Goal: Task Accomplishment & Management: Use online tool/utility

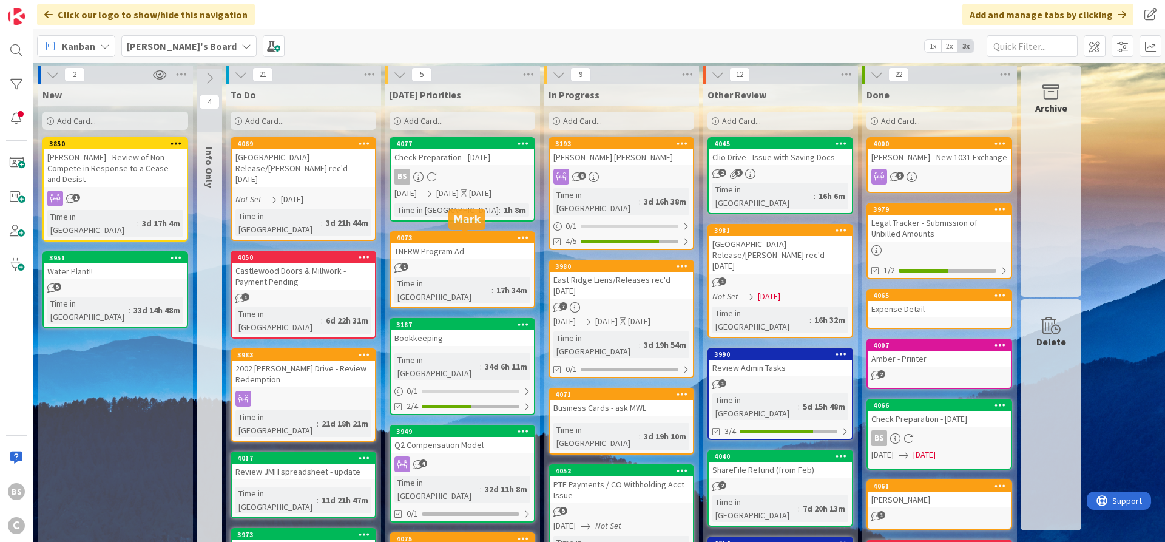
click at [473, 239] on div "4073" at bounding box center [465, 238] width 138 height 8
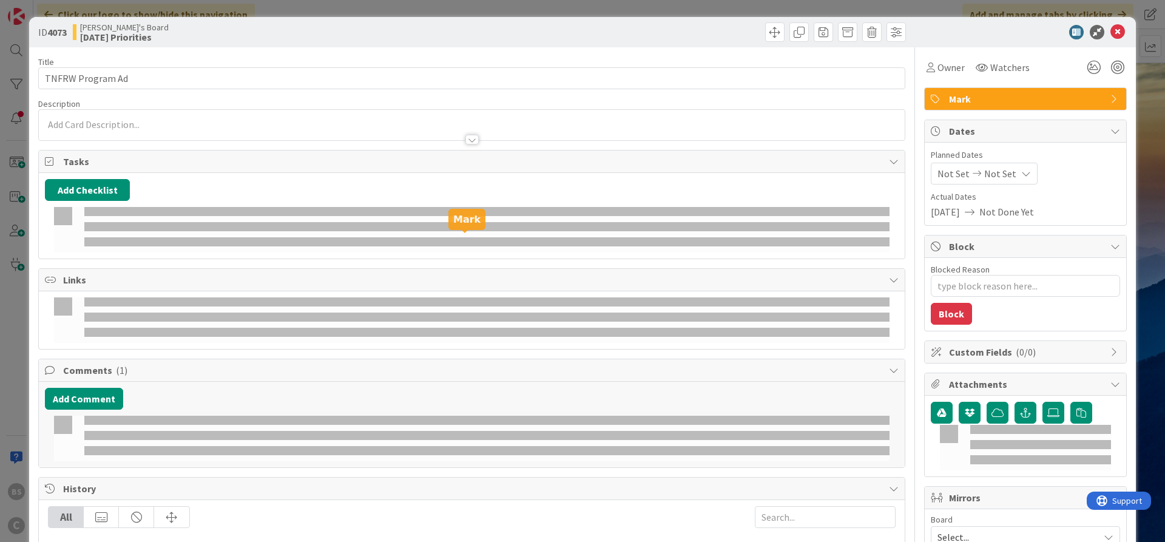
type textarea "x"
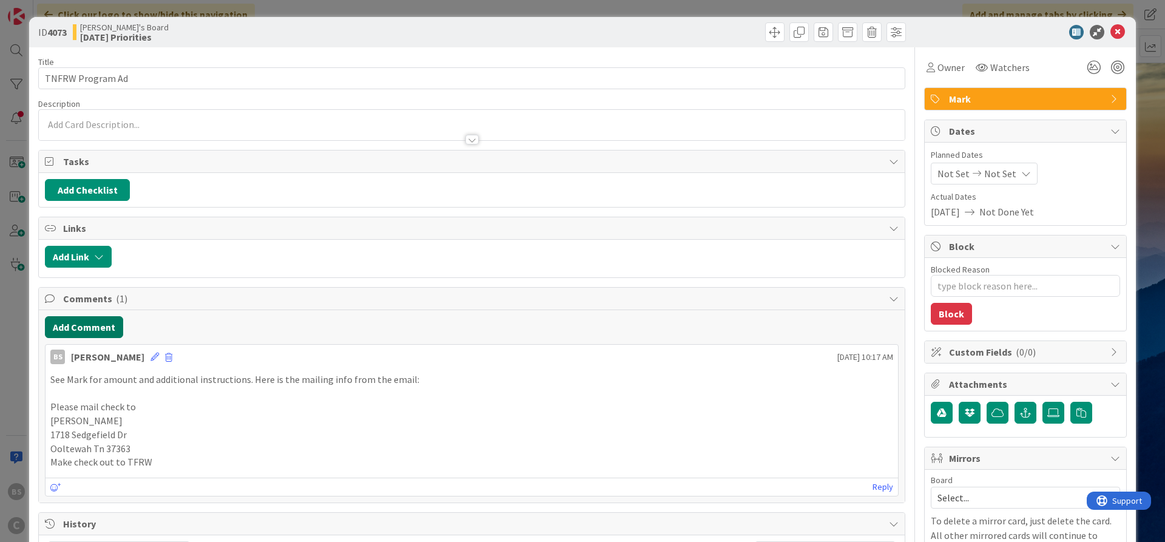
click at [81, 322] on button "Add Comment" at bounding box center [84, 327] width 78 height 22
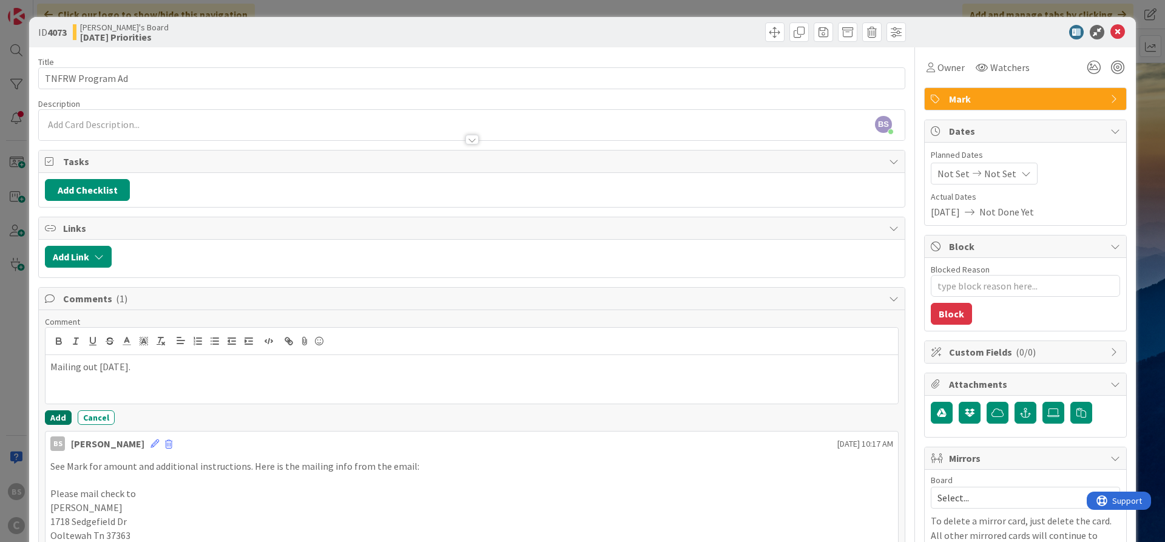
click at [49, 411] on button "Add" at bounding box center [58, 417] width 27 height 15
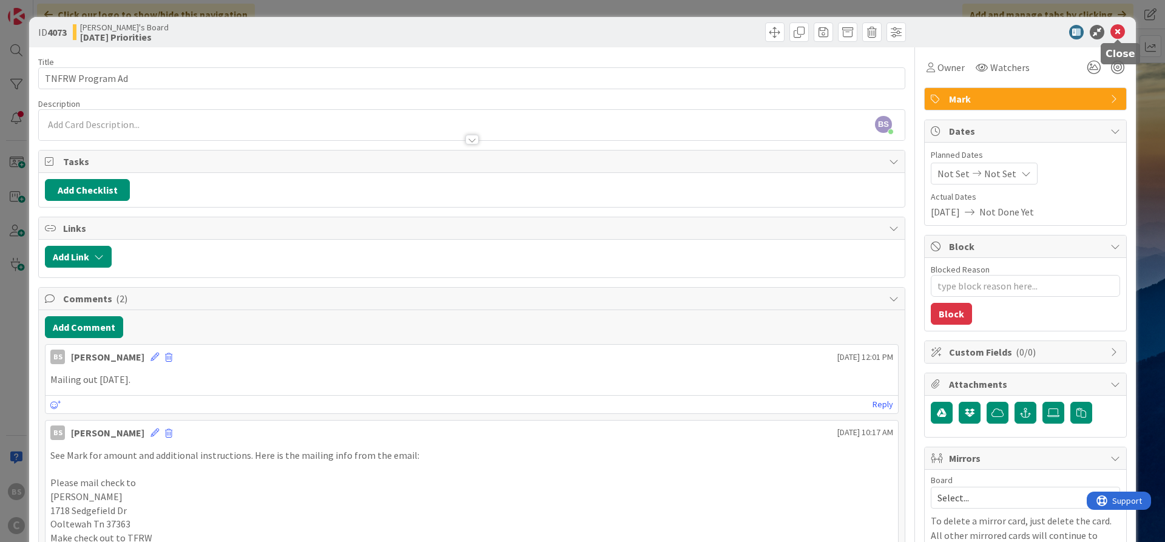
click at [1115, 33] on icon at bounding box center [1118, 32] width 15 height 15
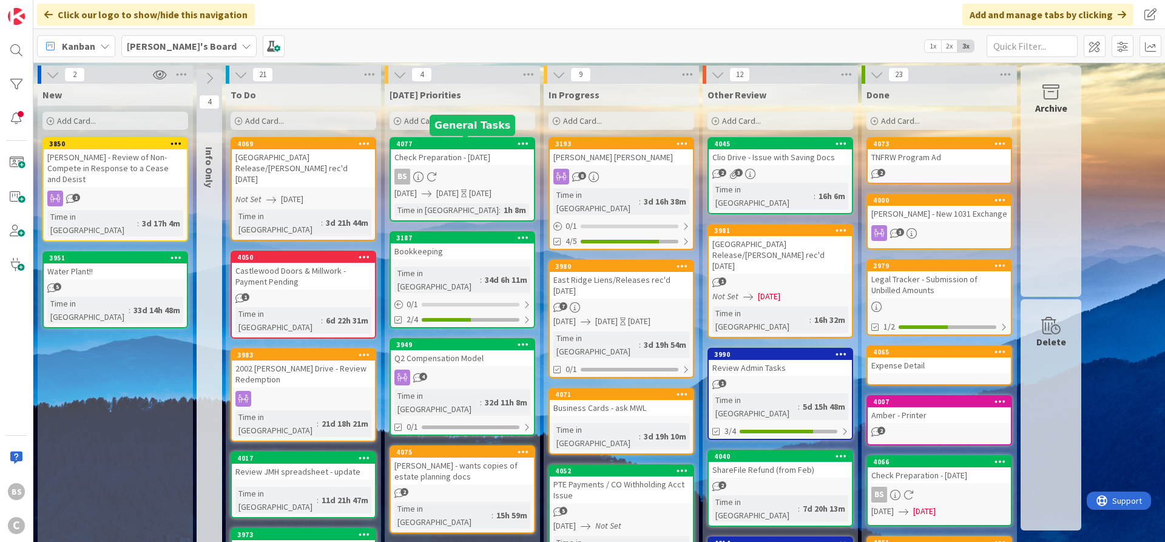
click at [456, 146] on div "4077" at bounding box center [465, 144] width 138 height 8
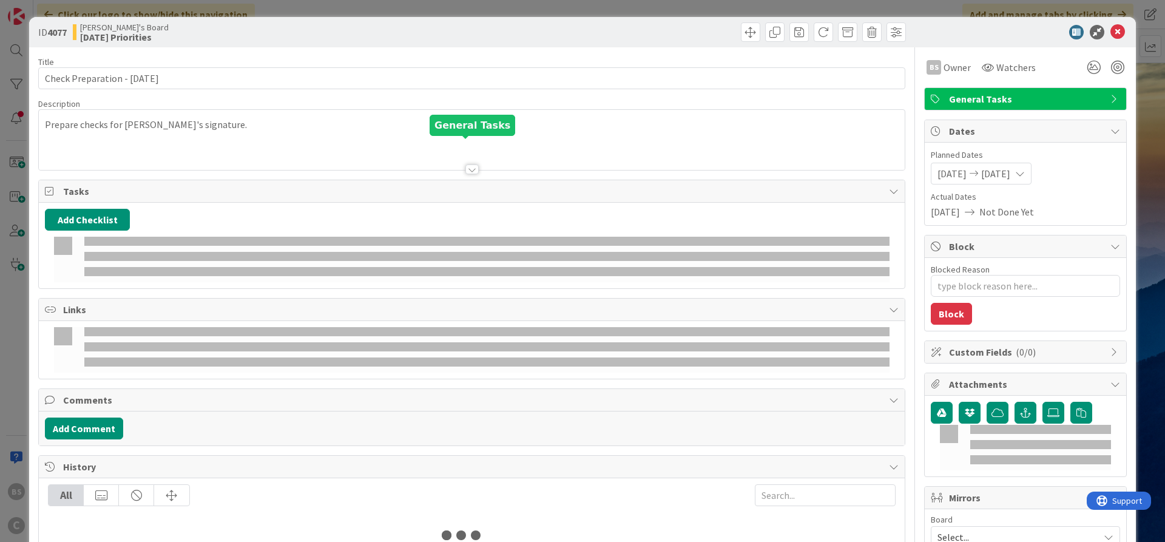
type textarea "x"
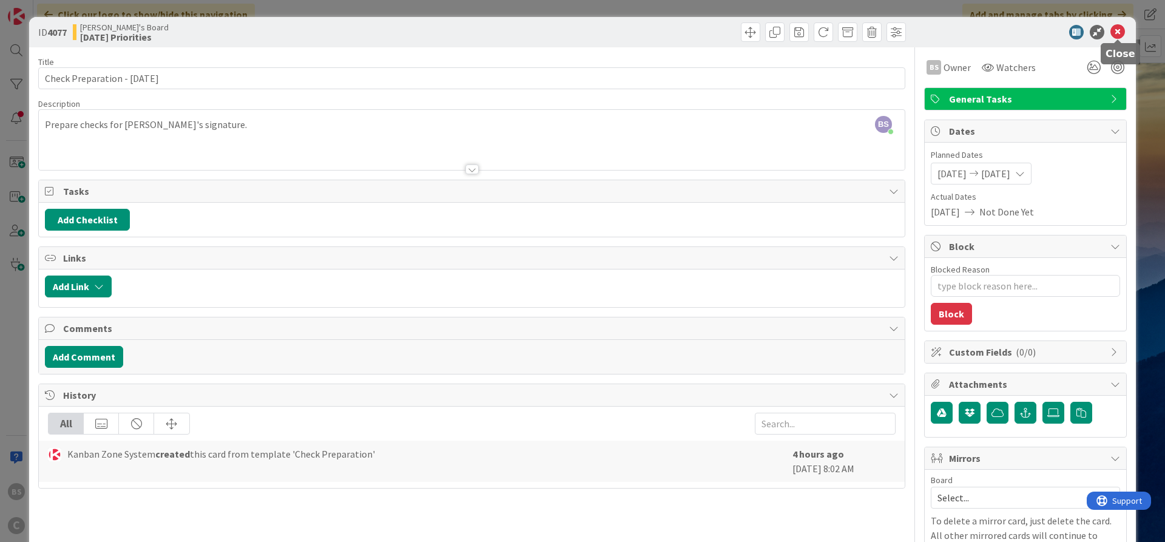
click at [1119, 29] on icon at bounding box center [1118, 32] width 15 height 15
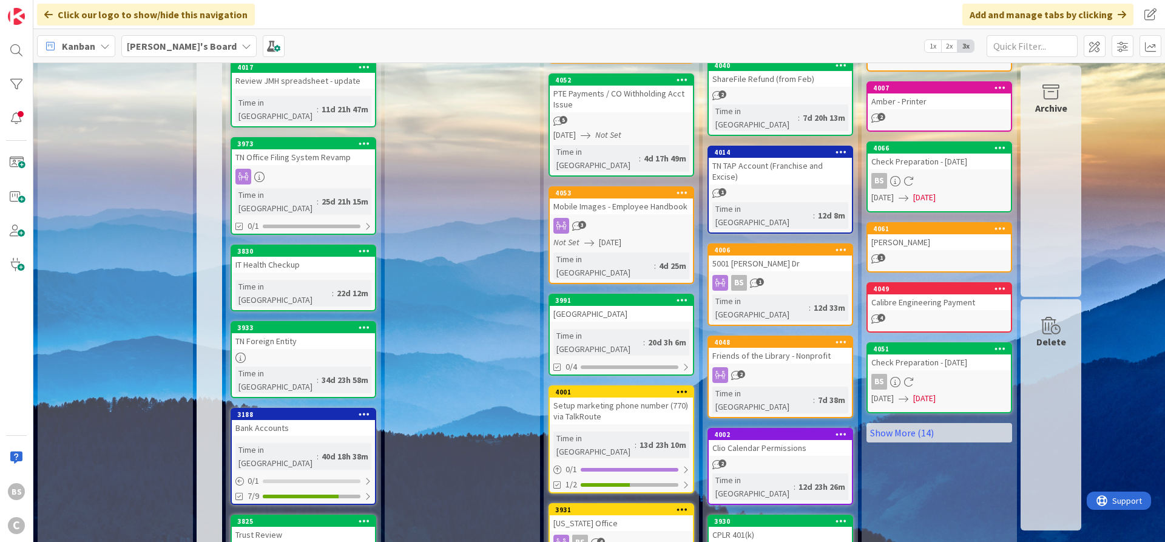
scroll to position [27, 0]
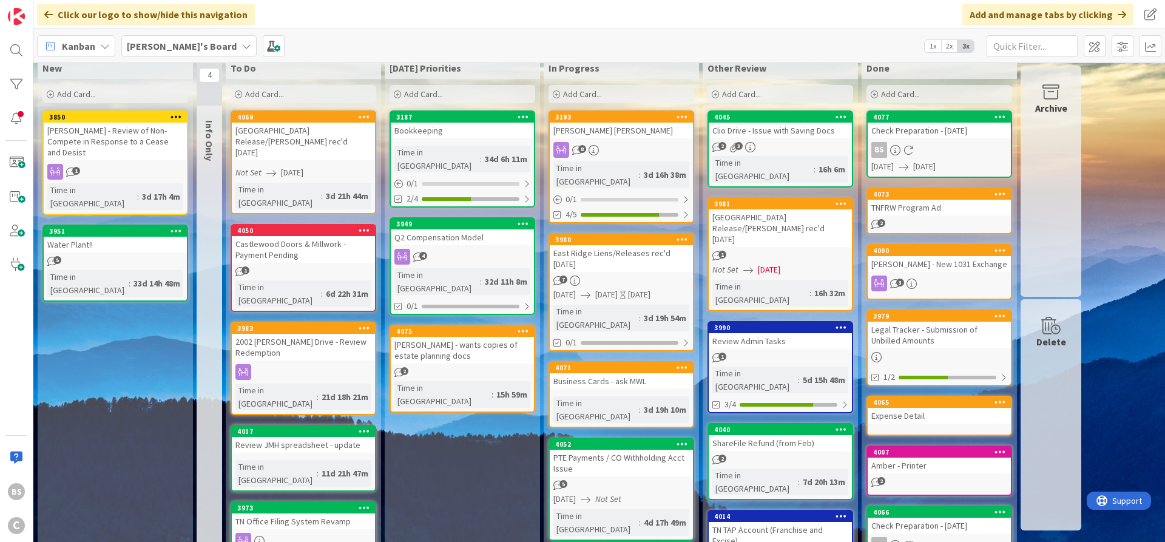
click at [166, 39] on span "[PERSON_NAME]'s Board" at bounding box center [182, 46] width 110 height 15
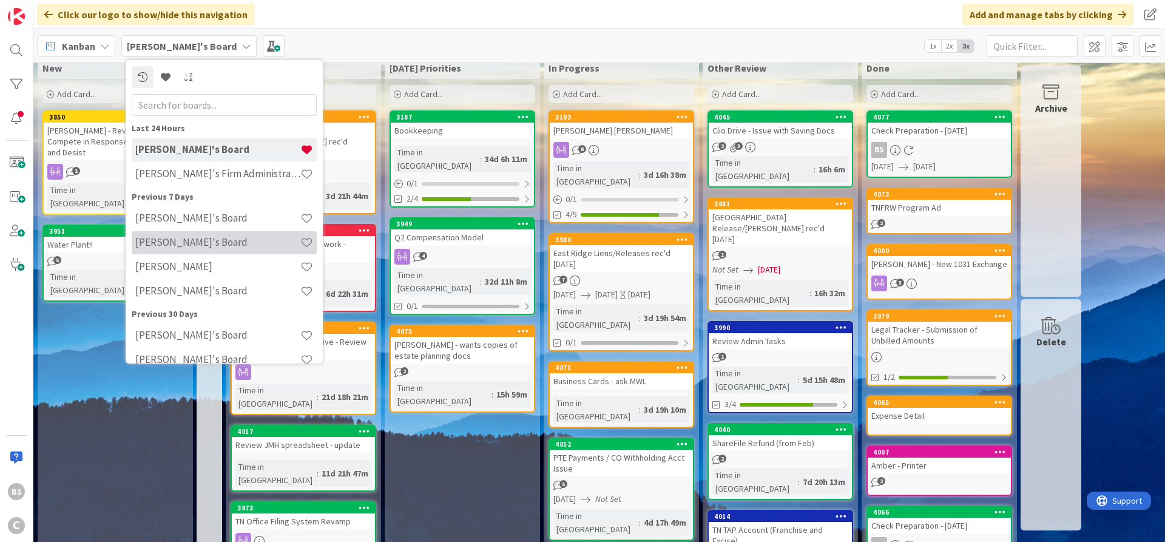
click at [205, 244] on h4 "[PERSON_NAME]'s Board" at bounding box center [217, 242] width 165 height 12
type input "[PERSON_NAME]"
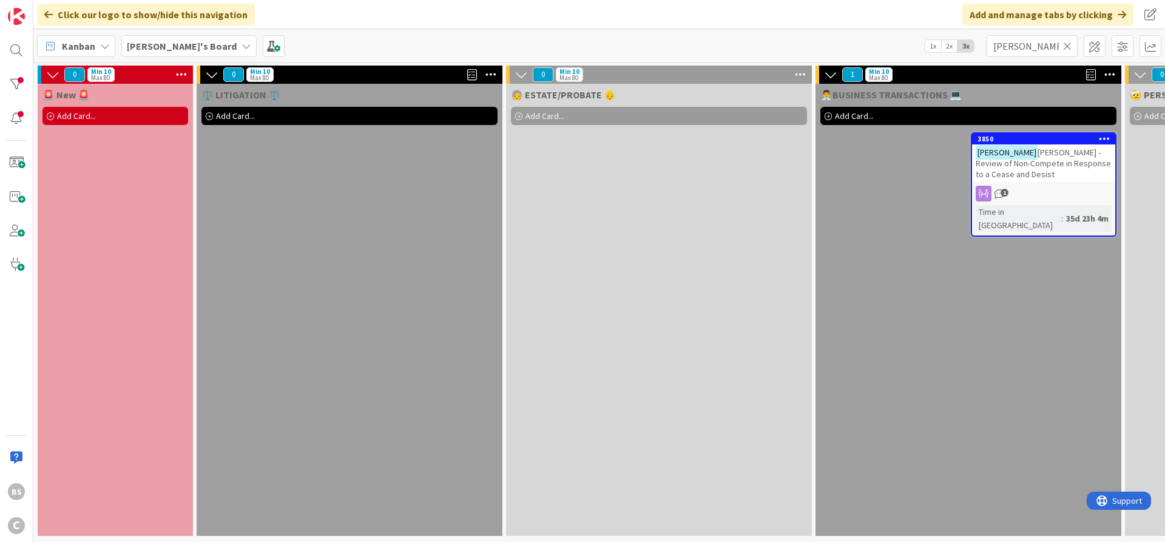
click at [157, 38] on div "[PERSON_NAME]'s Board" at bounding box center [188, 46] width 135 height 22
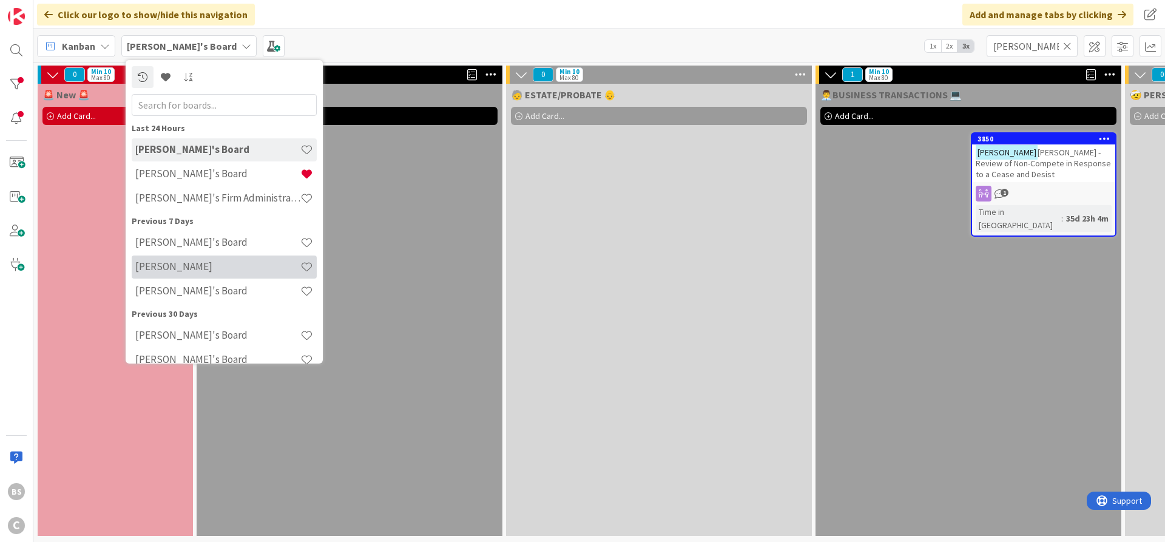
click at [183, 266] on h4 "[PERSON_NAME]" at bounding box center [217, 266] width 165 height 12
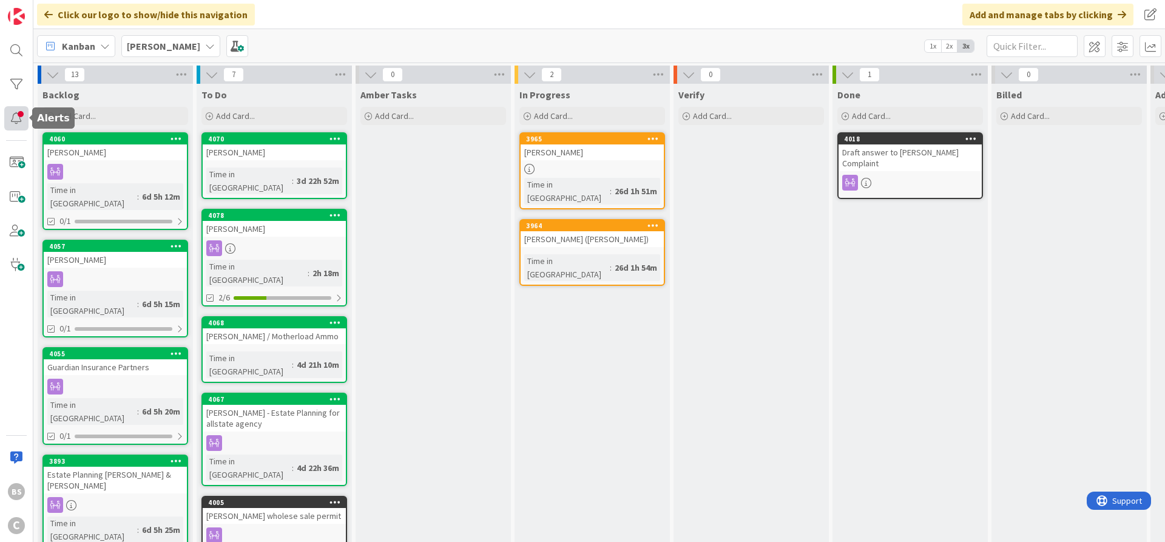
click at [19, 122] on div at bounding box center [16, 118] width 24 height 24
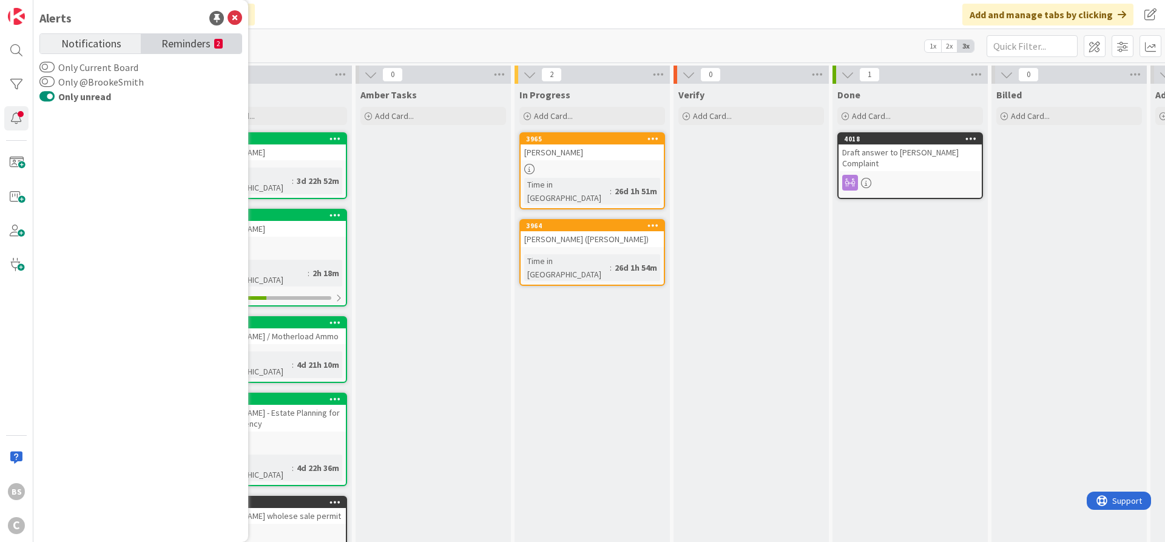
click at [183, 36] on span "Reminders" at bounding box center [185, 42] width 49 height 17
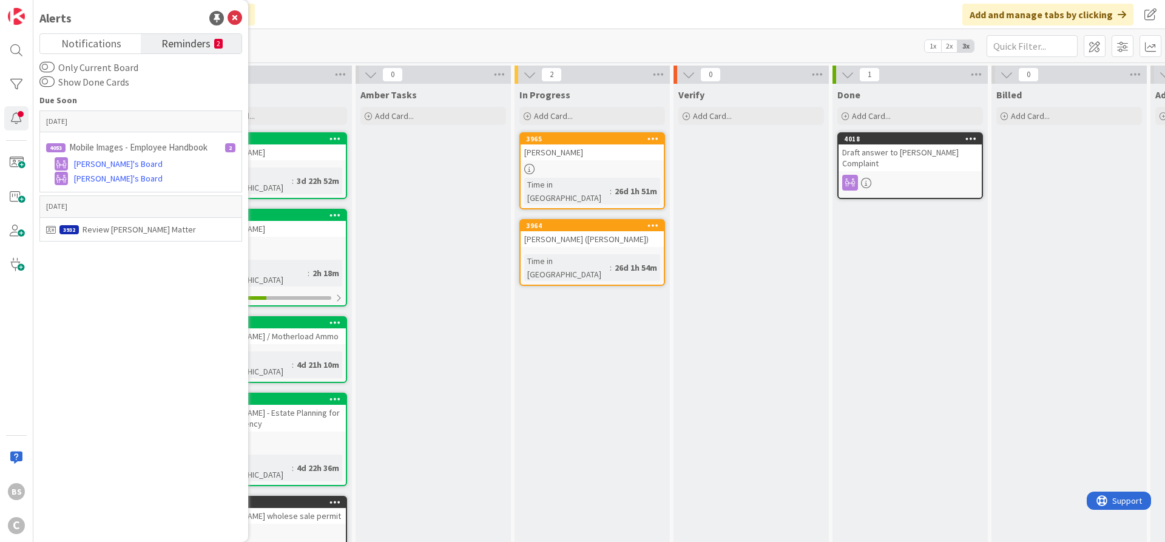
click at [232, 16] on icon at bounding box center [235, 18] width 15 height 15
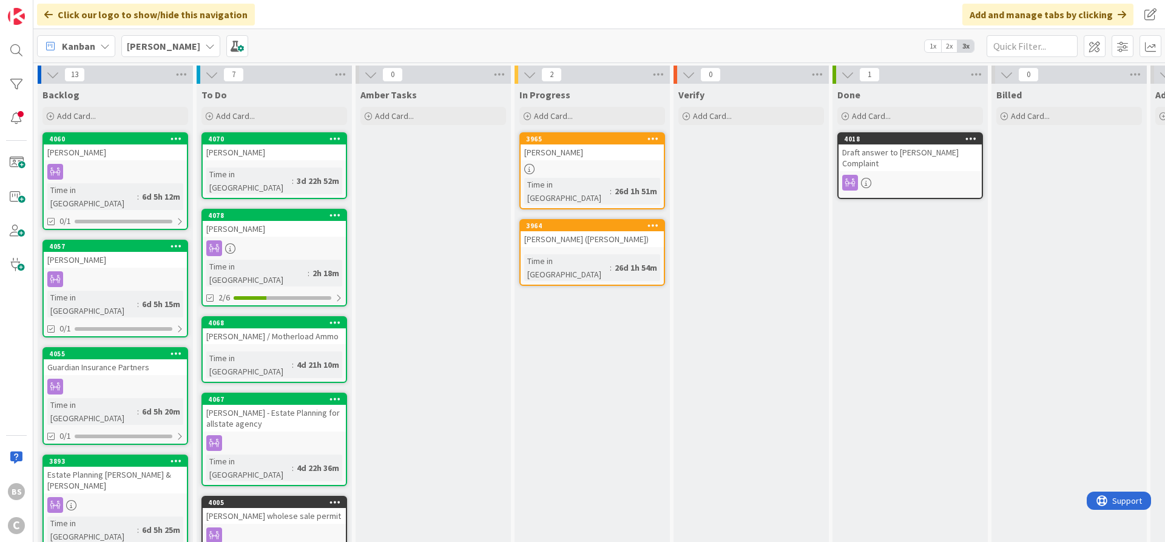
click at [157, 47] on b "[PERSON_NAME]" at bounding box center [163, 46] width 73 height 12
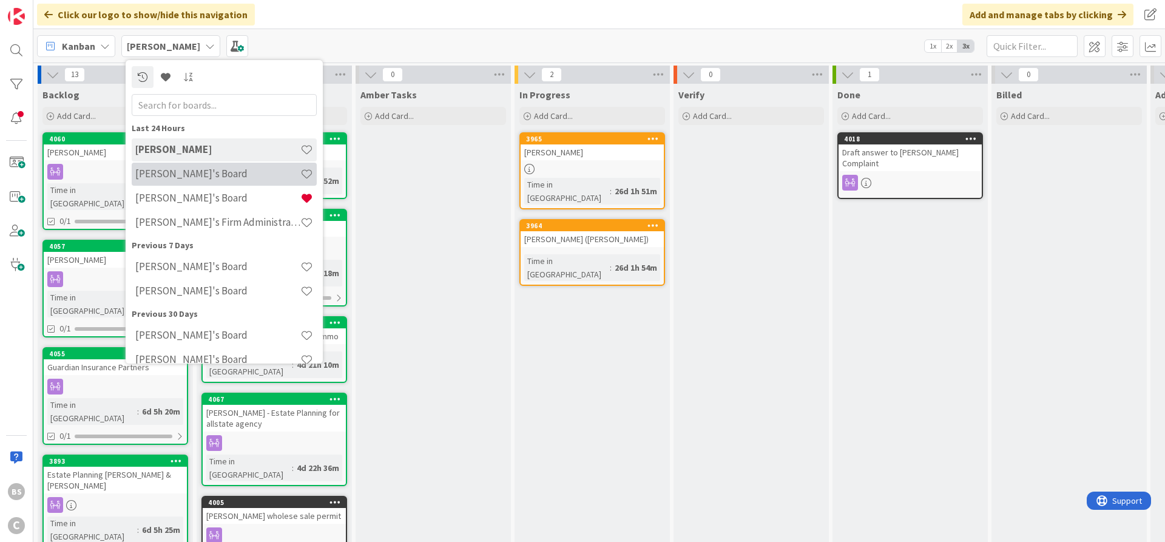
click at [179, 173] on h4 "[PERSON_NAME]'s Board" at bounding box center [217, 174] width 165 height 12
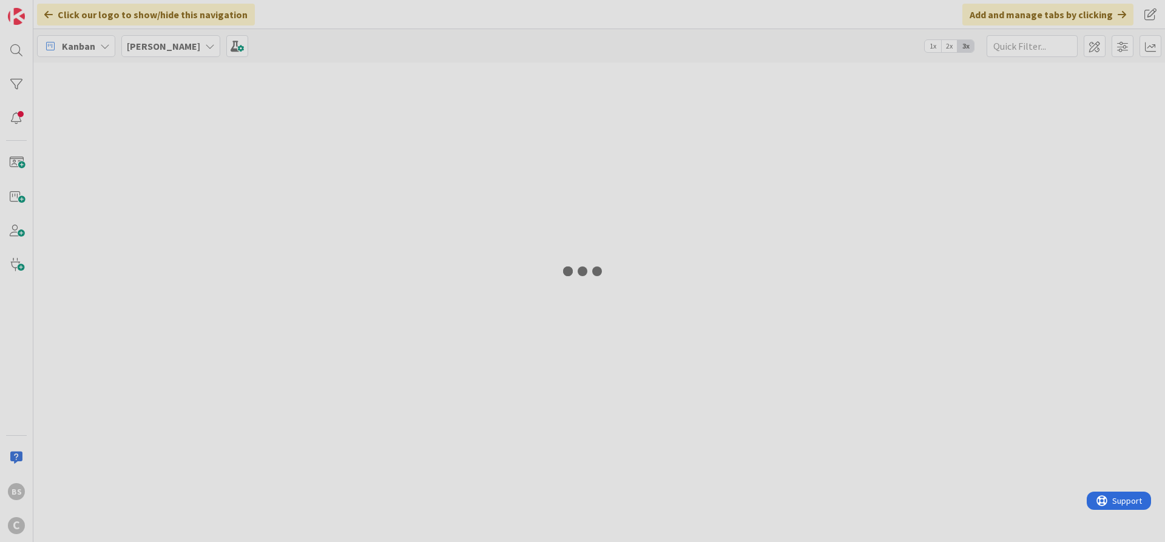
type input "[PERSON_NAME]"
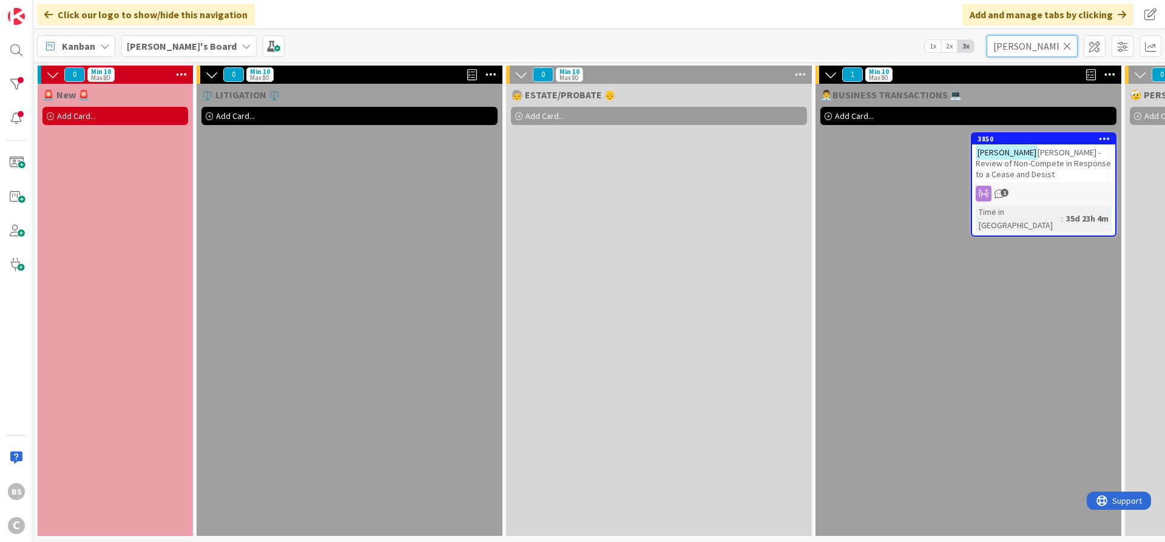
click at [1072, 46] on input "[PERSON_NAME]" at bounding box center [1032, 46] width 91 height 22
click at [1069, 46] on icon at bounding box center [1067, 46] width 8 height 11
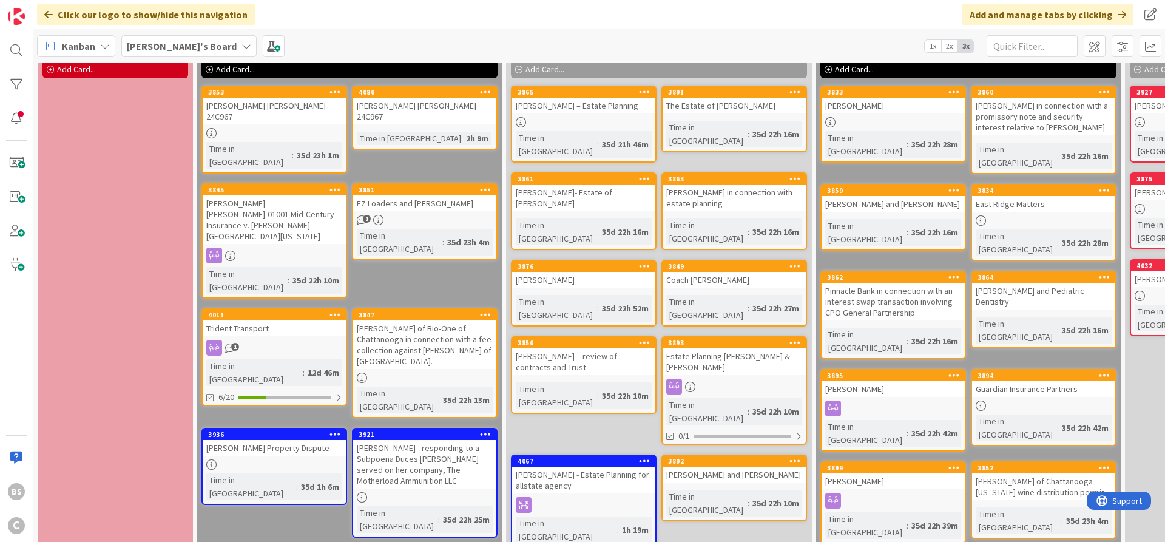
scroll to position [24, 0]
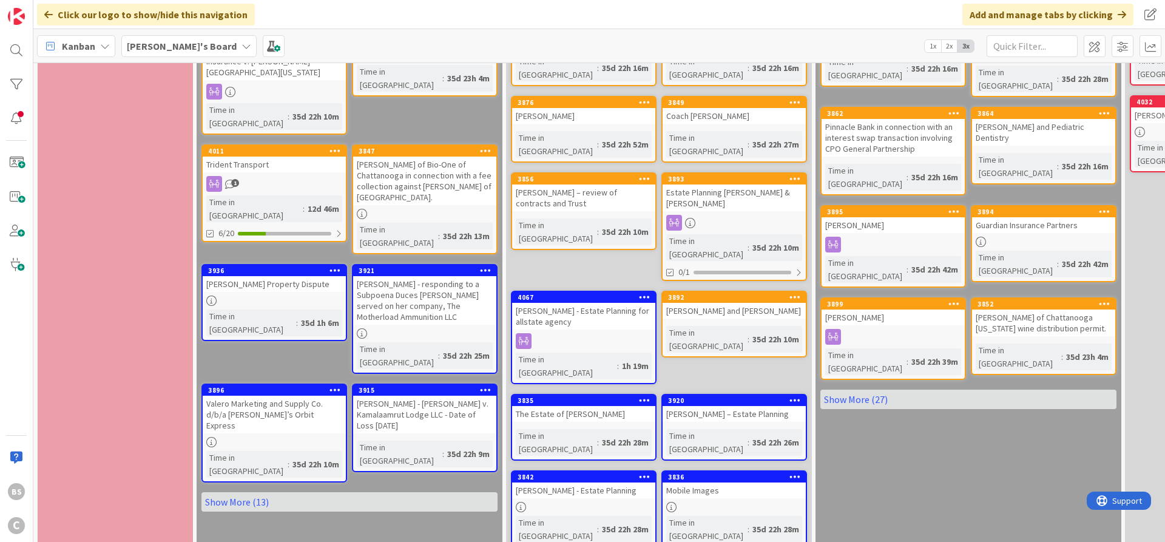
scroll to position [316, 0]
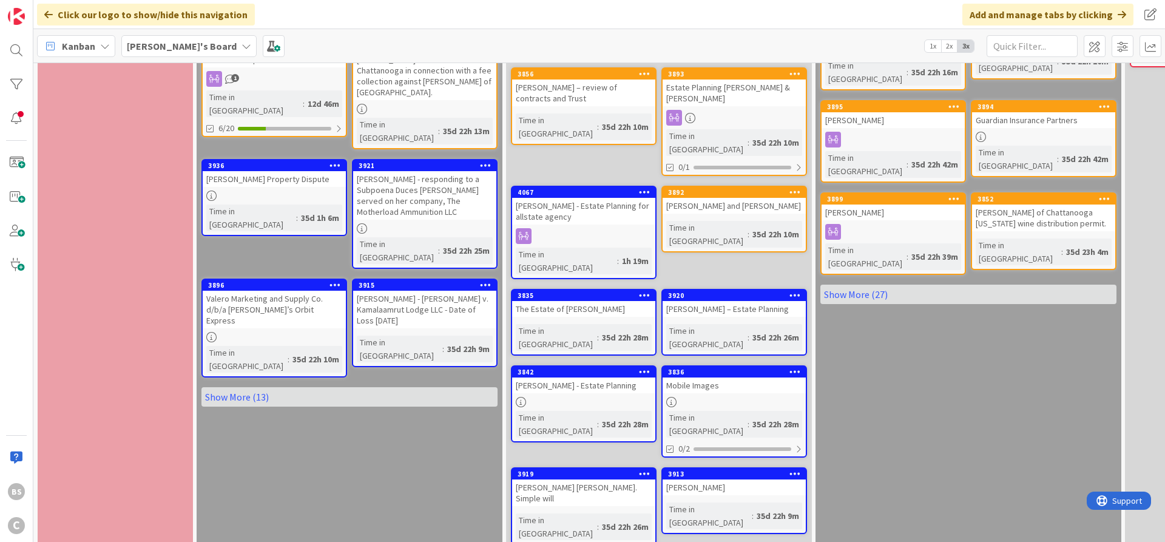
click at [600, 377] on div "[PERSON_NAME] - Estate Planning" at bounding box center [583, 385] width 143 height 16
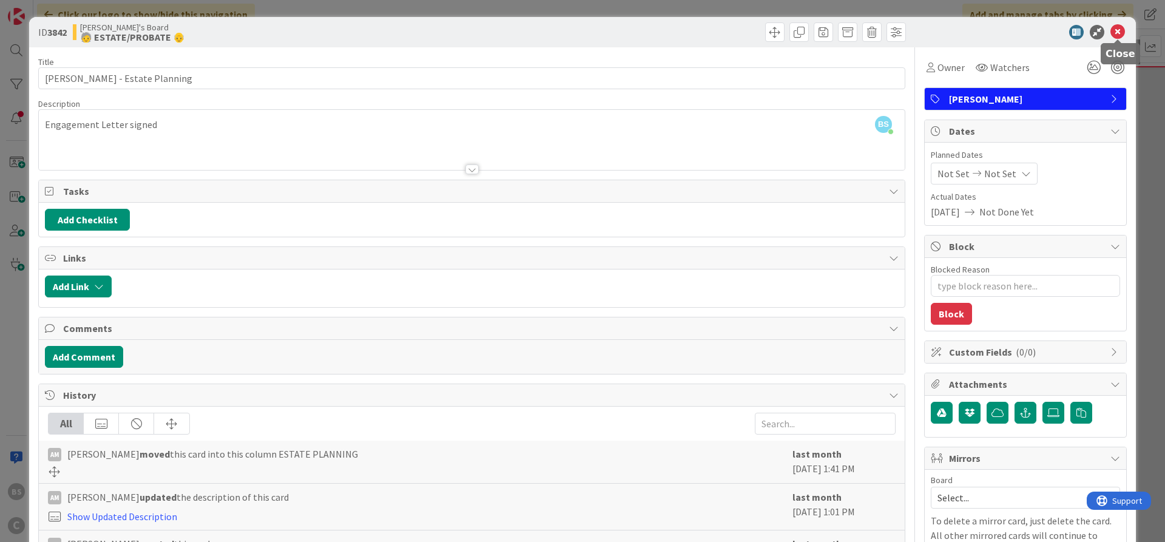
click at [1116, 33] on icon at bounding box center [1118, 32] width 15 height 15
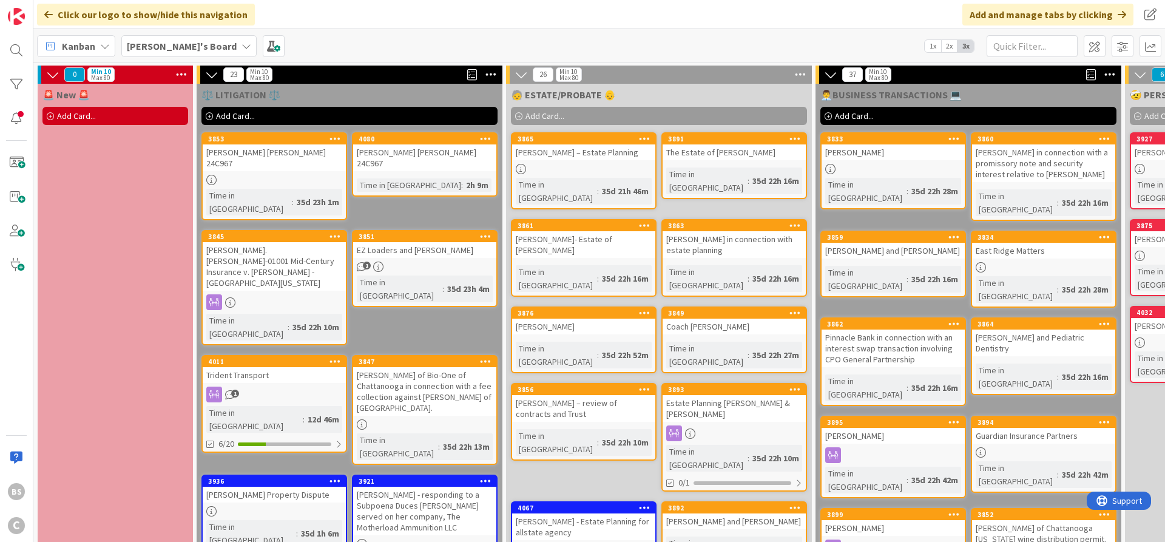
click at [158, 42] on b "[PERSON_NAME]'s Board" at bounding box center [182, 46] width 110 height 12
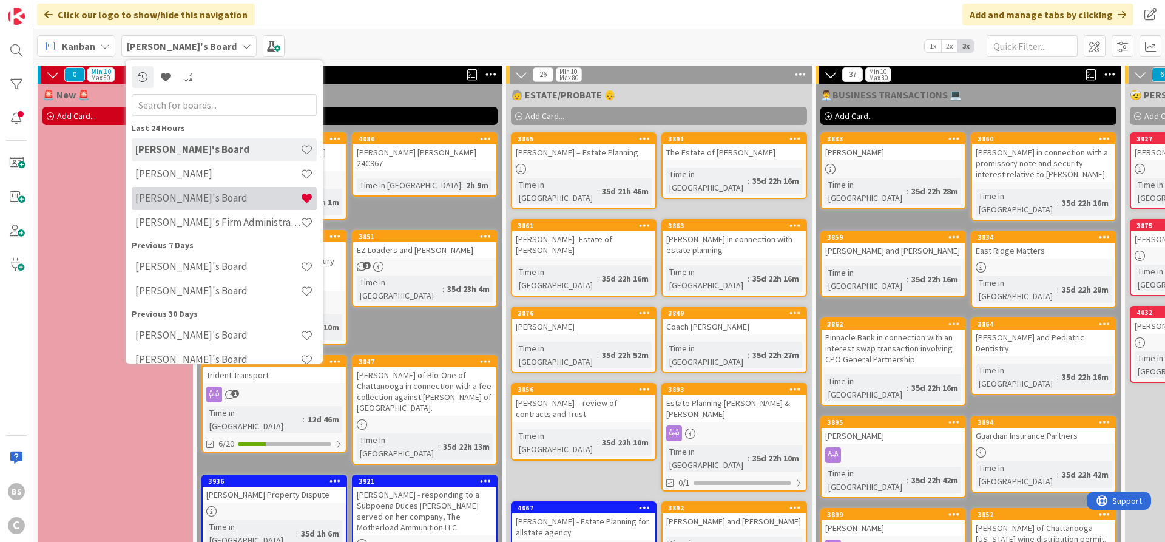
click at [180, 197] on h4 "[PERSON_NAME]'s Board" at bounding box center [217, 198] width 165 height 12
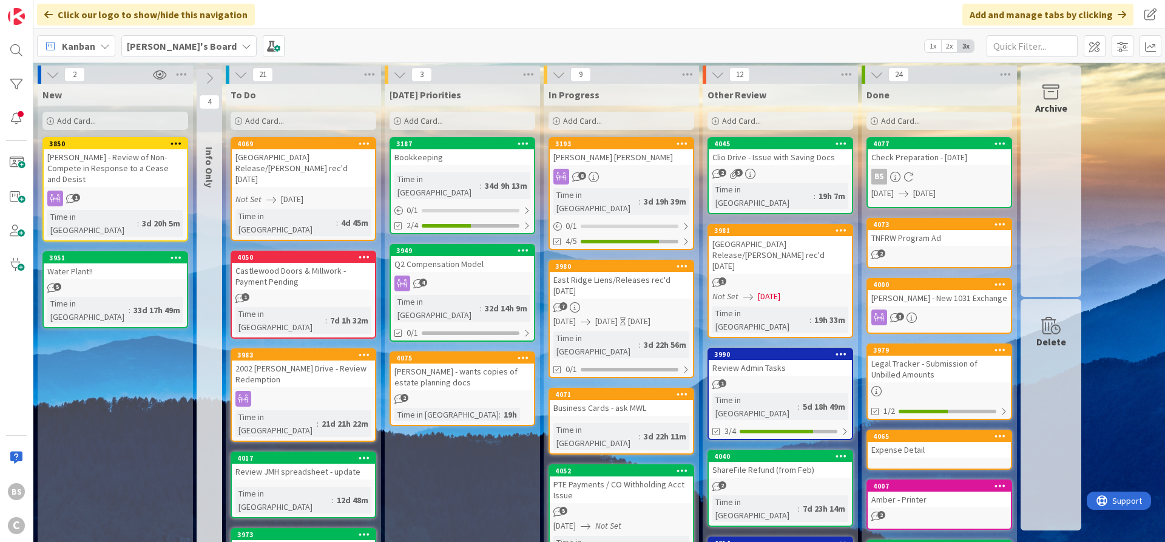
click at [191, 42] on b "[PERSON_NAME]'s Board" at bounding box center [182, 46] width 110 height 12
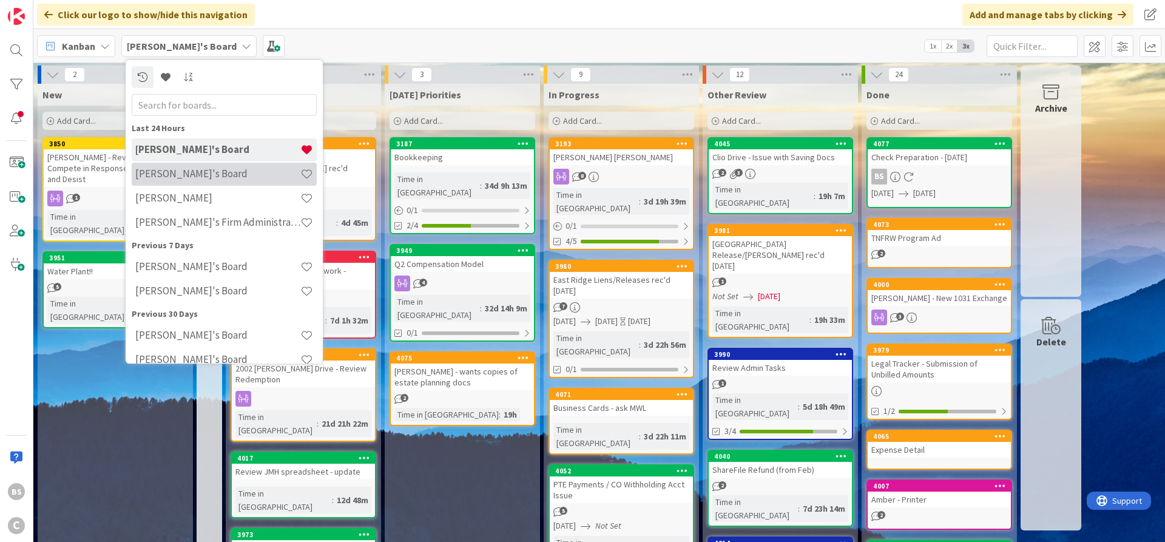
click at [190, 167] on div "[PERSON_NAME]'s Board" at bounding box center [224, 174] width 185 height 23
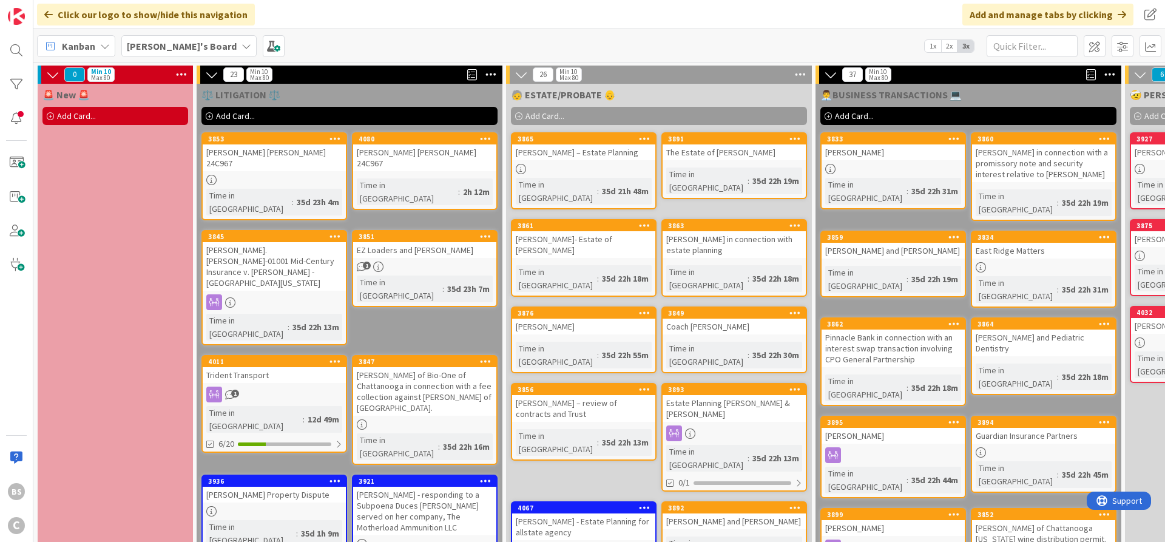
click at [153, 36] on div "[PERSON_NAME]'s Board" at bounding box center [188, 46] width 135 height 22
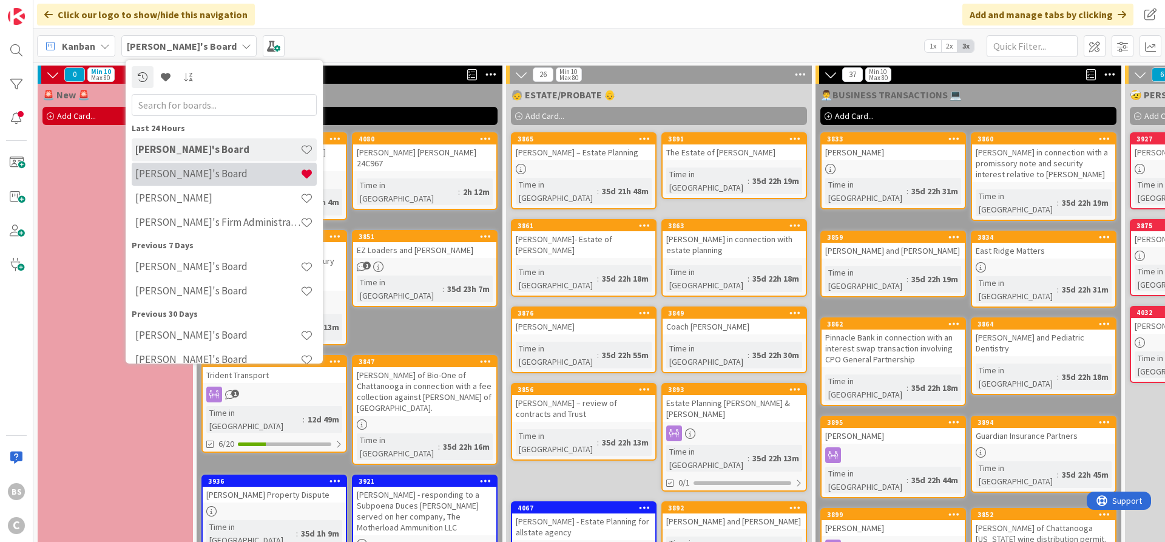
click at [161, 174] on h4 "[PERSON_NAME]'s Board" at bounding box center [217, 174] width 165 height 12
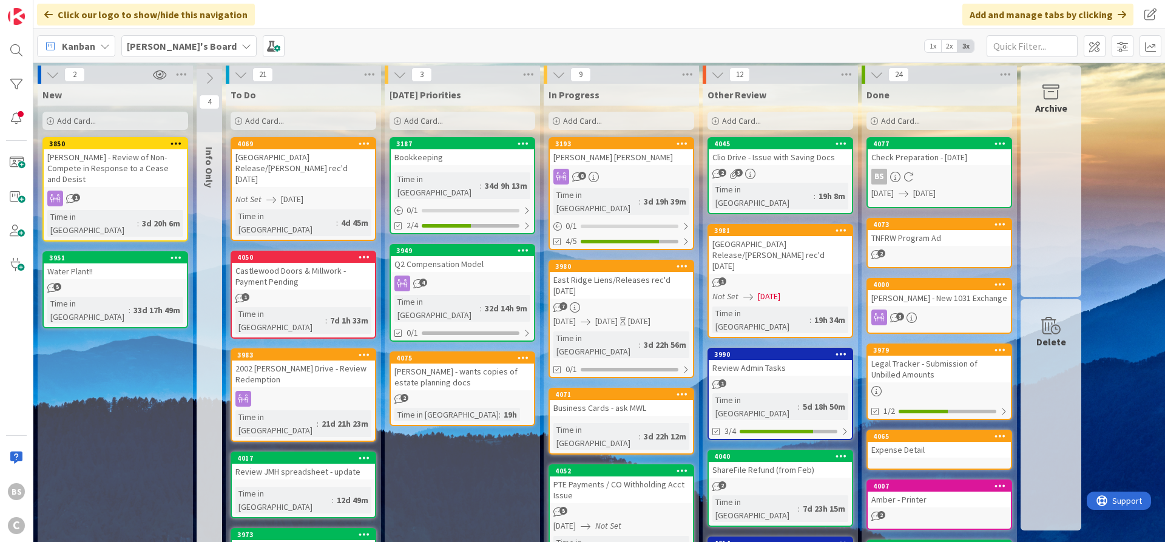
click at [160, 43] on b "[PERSON_NAME]'s Board" at bounding box center [182, 46] width 110 height 12
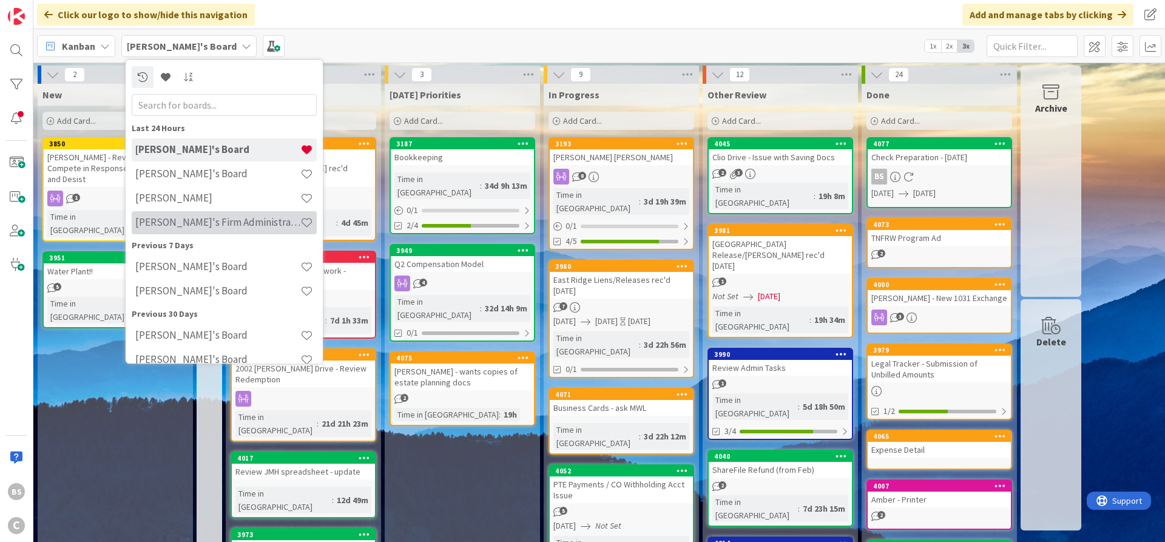
click at [160, 224] on h4 "[PERSON_NAME]'s Firm Administration Board" at bounding box center [217, 222] width 165 height 12
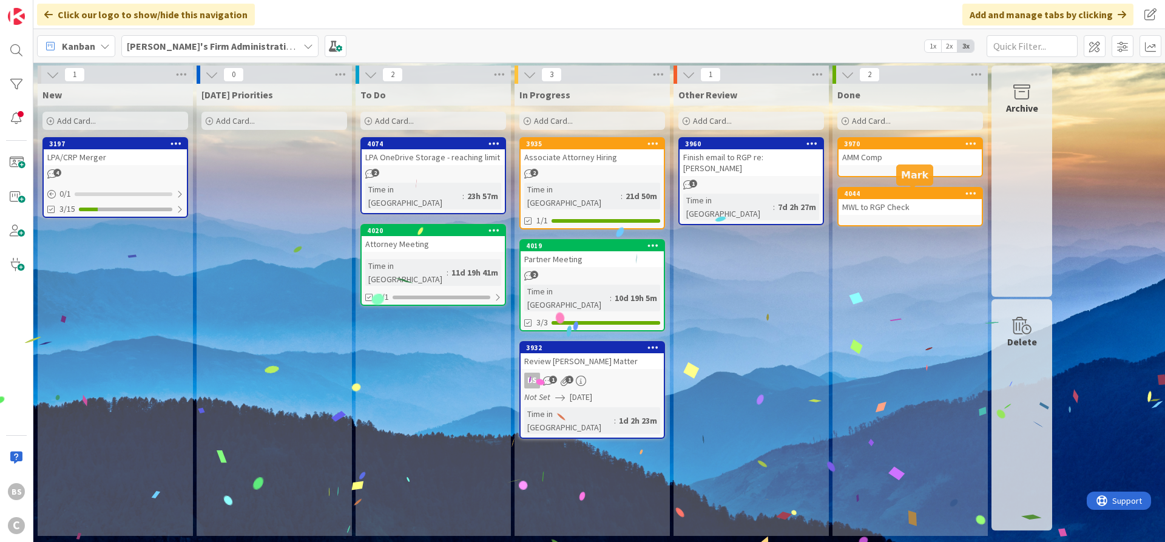
click at [856, 199] on div "MWL to RGP Check" at bounding box center [910, 207] width 143 height 16
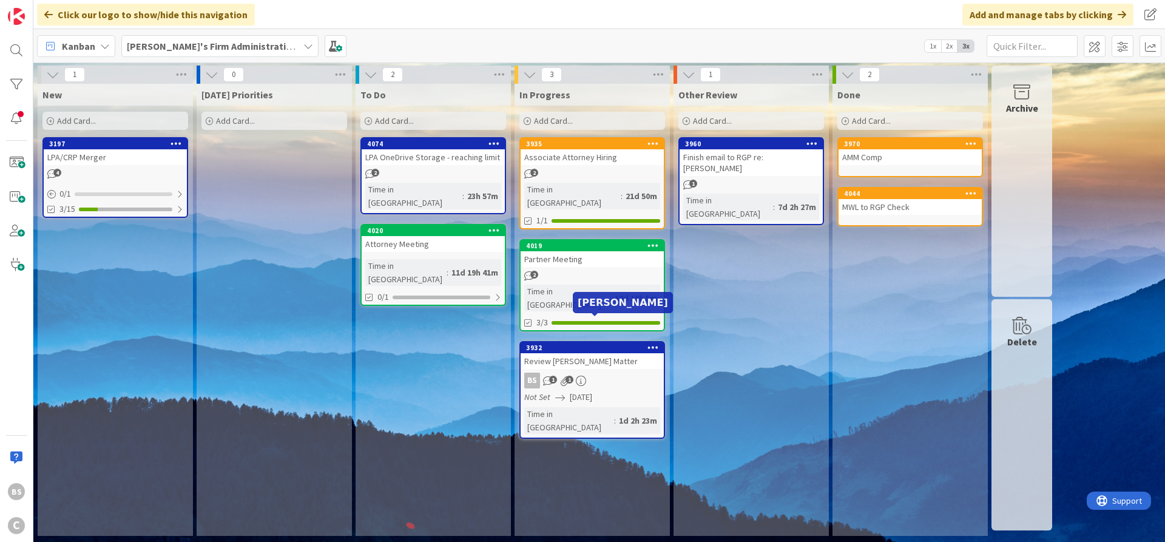
type textarea "x"
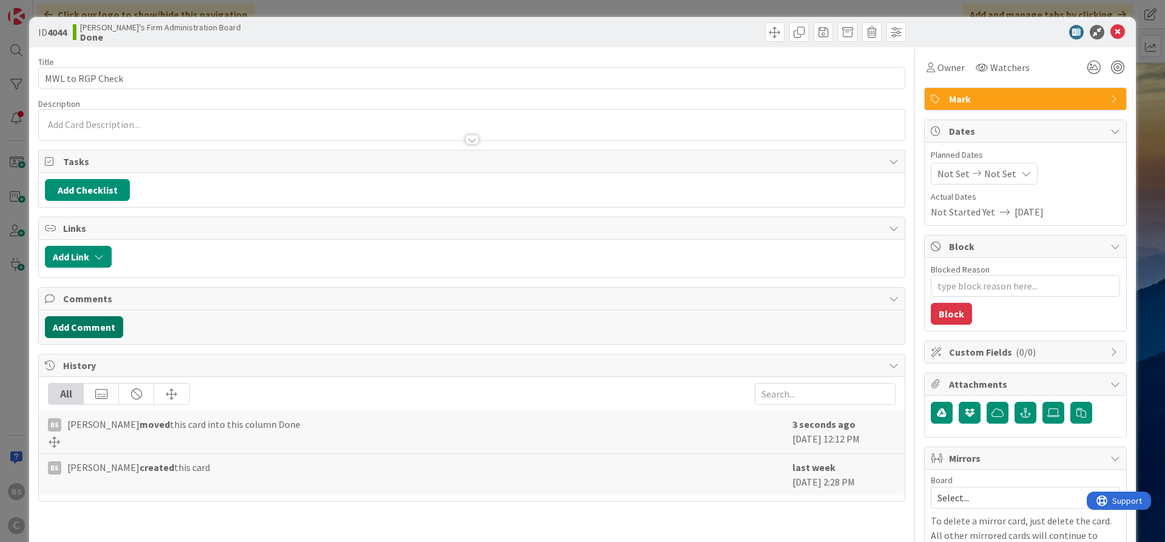
click at [101, 324] on button "Add Comment" at bounding box center [84, 327] width 78 height 22
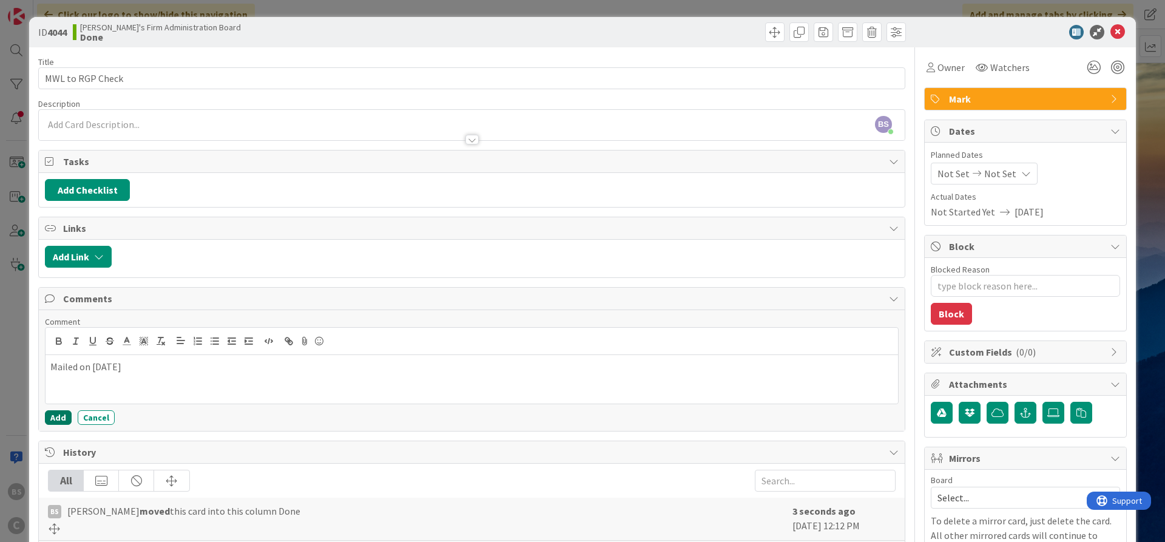
click at [54, 417] on button "Add" at bounding box center [58, 417] width 27 height 15
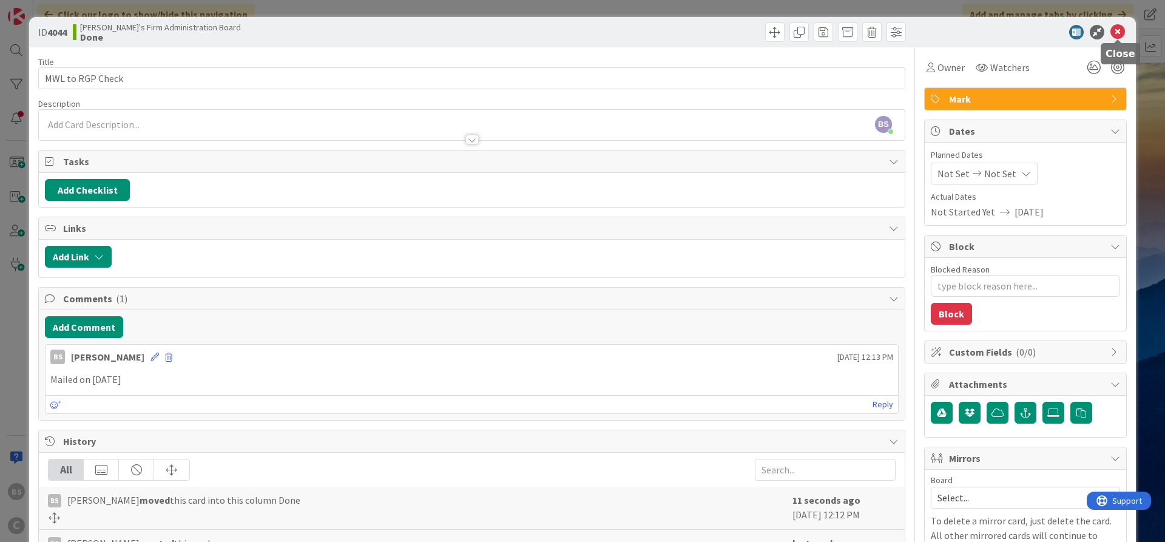
click at [1123, 33] on icon at bounding box center [1118, 32] width 15 height 15
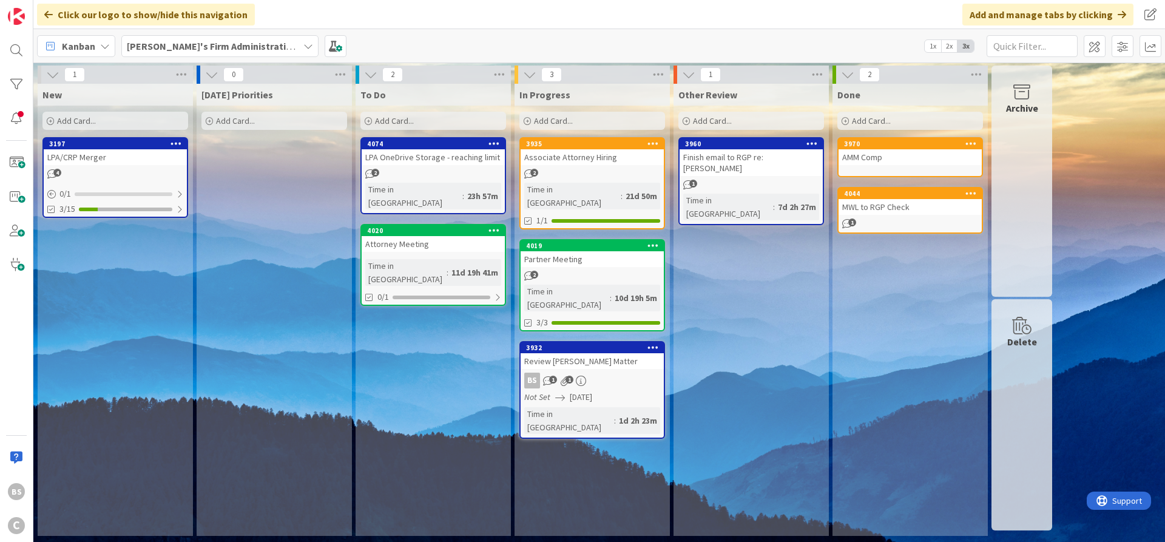
click at [209, 49] on b "[PERSON_NAME]'s Firm Administration Board" at bounding box center [226, 46] width 199 height 12
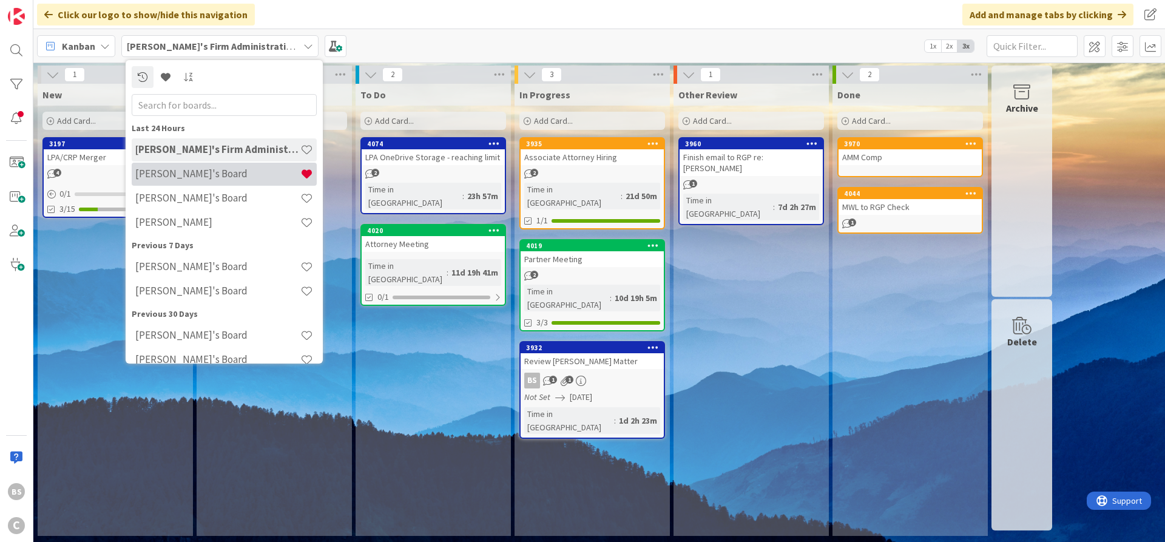
click at [166, 170] on h4 "[PERSON_NAME]'s Board" at bounding box center [217, 174] width 165 height 12
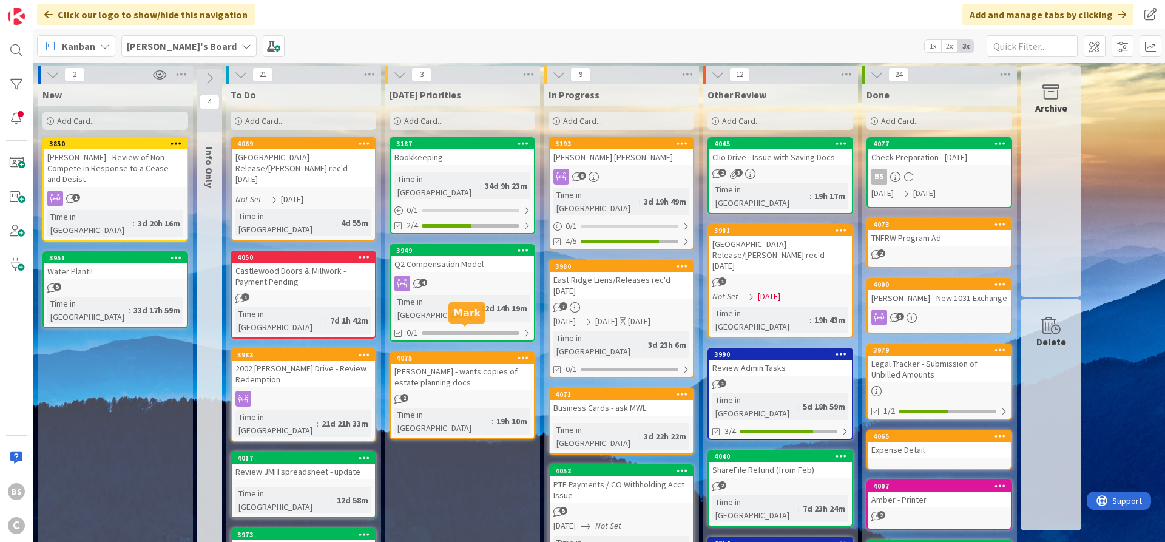
click at [432, 354] on div "4075" at bounding box center [465, 358] width 138 height 8
type textarea "x"
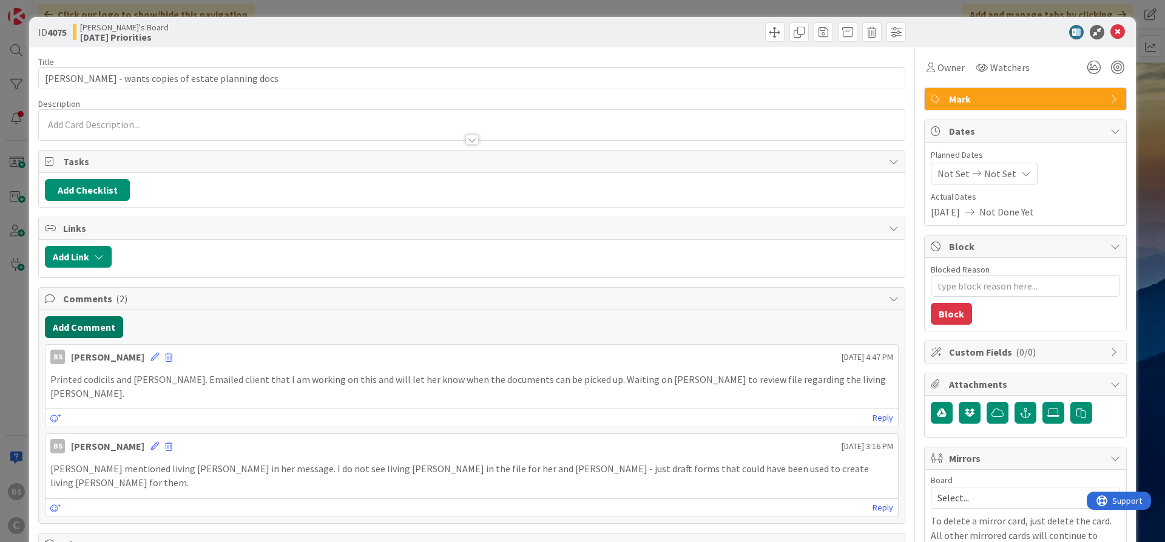
click at [85, 322] on button "Add Comment" at bounding box center [84, 327] width 78 height 22
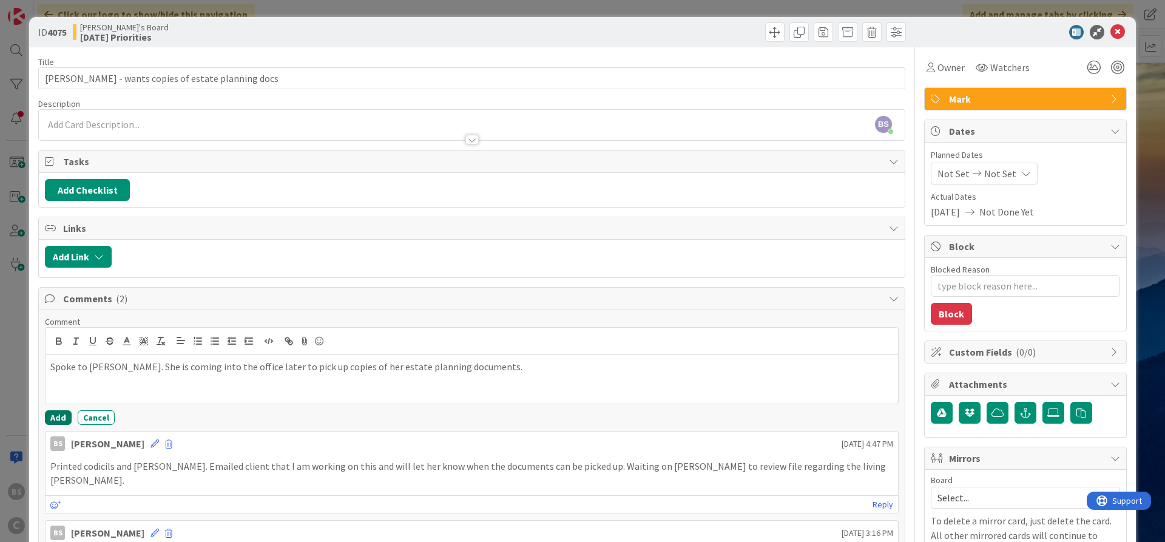
click at [55, 417] on button "Add" at bounding box center [58, 417] width 27 height 15
type textarea "x"
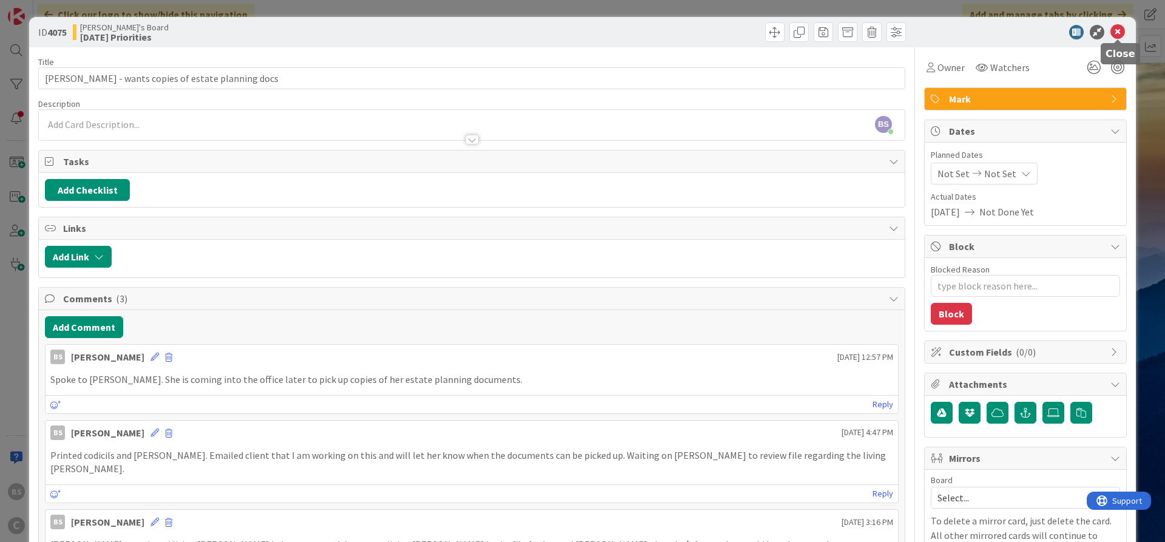
click at [1115, 35] on icon at bounding box center [1118, 32] width 15 height 15
